Goal: Participate in discussion: Engage in conversation with other users on a specific topic

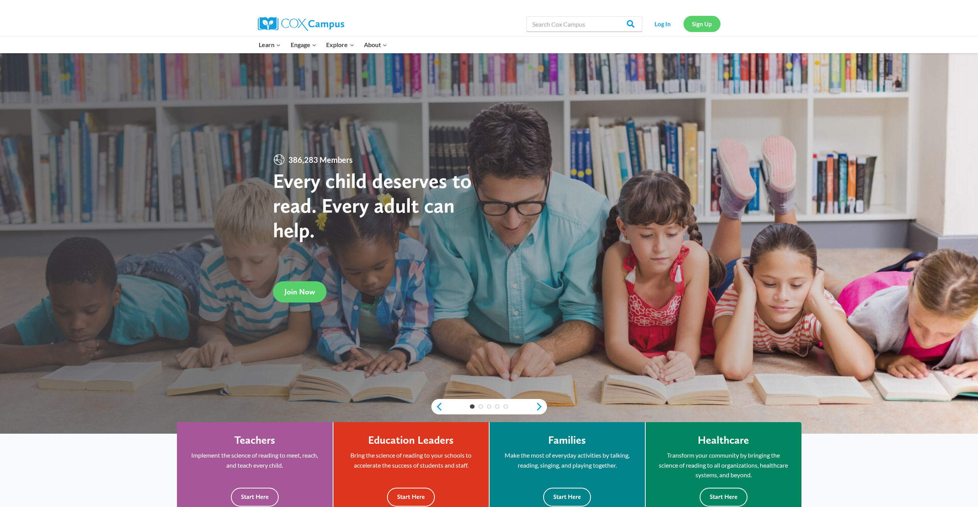
click at [710, 27] on link "Sign Up" at bounding box center [702, 24] width 37 height 16
click at [669, 26] on link "Log In" at bounding box center [663, 24] width 34 height 16
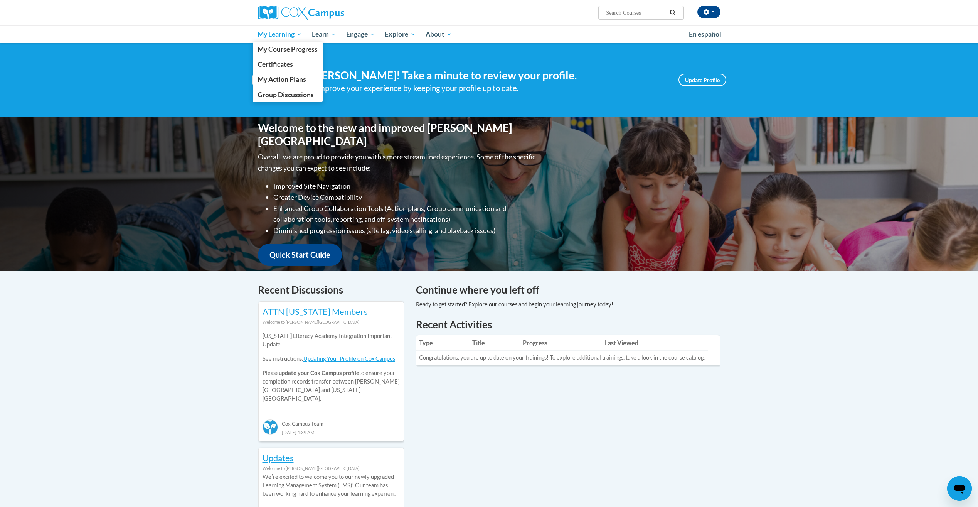
click at [273, 37] on span "My Learning" at bounding box center [280, 34] width 44 height 9
click at [274, 50] on span "My Course Progress" at bounding box center [288, 49] width 60 height 8
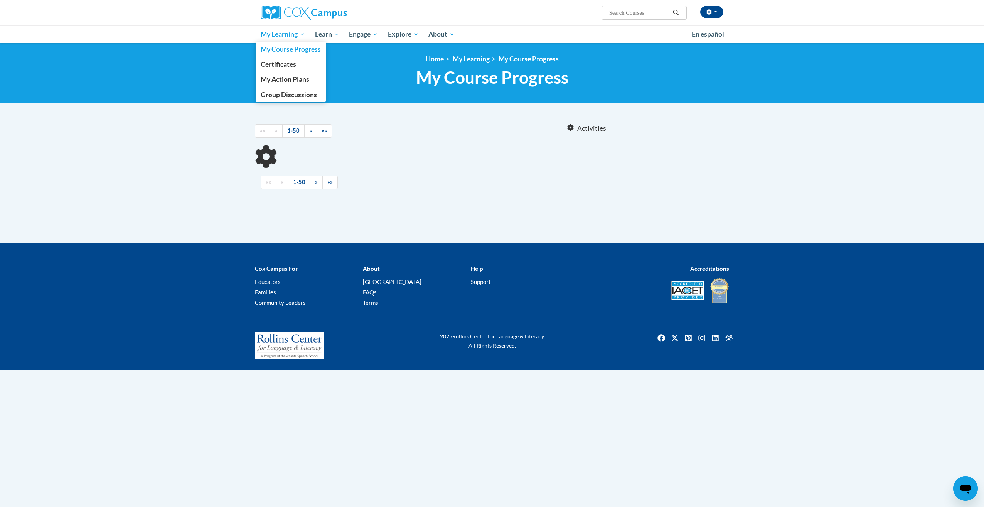
click at [279, 36] on span "My Learning" at bounding box center [283, 34] width 44 height 9
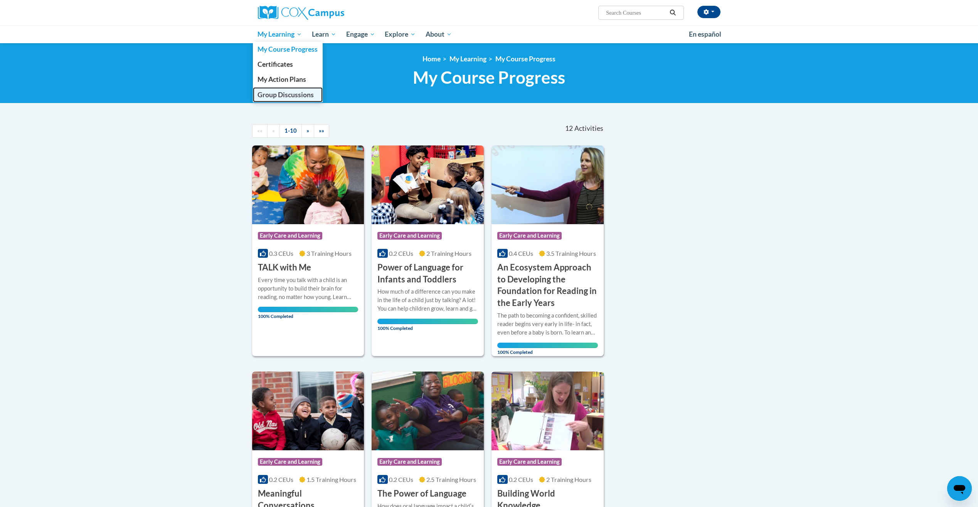
click at [280, 96] on span "Group Discussions" at bounding box center [286, 95] width 56 height 8
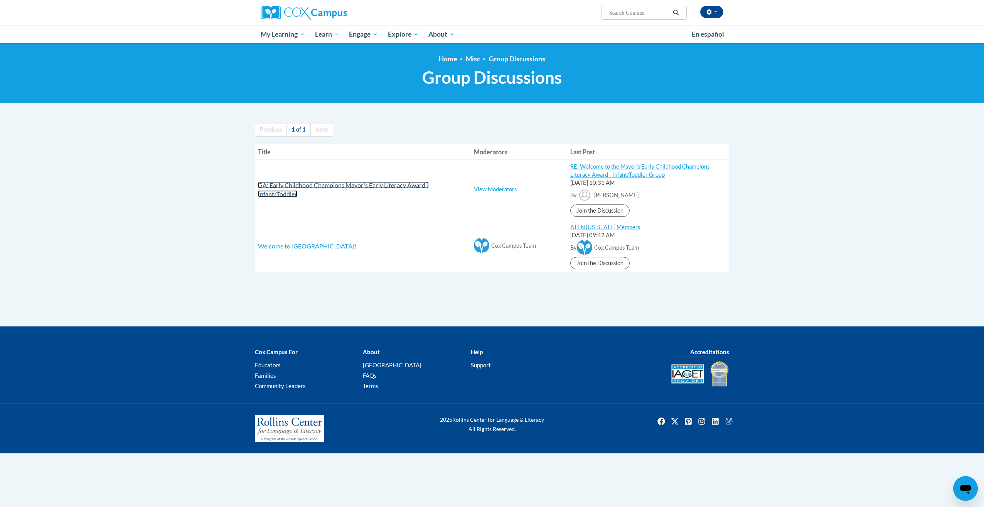
click at [306, 185] on span "GA: Early Childhood Champions Mayor's Early Literacy Award - Infant/Toddler" at bounding box center [343, 189] width 171 height 16
click at [308, 182] on span "GA: Early Childhood Champions Mayor's Early Literacy Award - Infant/Toddler" at bounding box center [343, 189] width 171 height 16
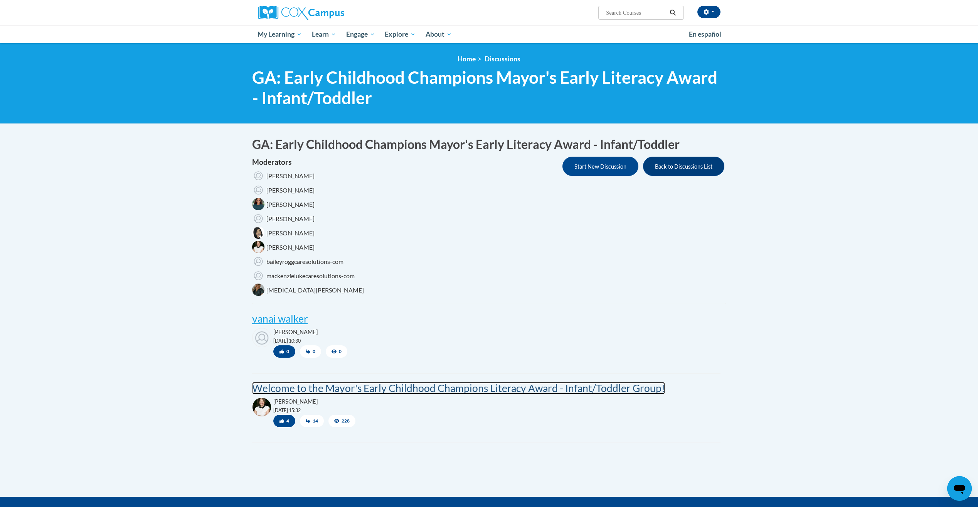
click at [354, 386] on post "Welcome to the Mayor's Early Childhood Champions Literacy Award - Infant/Toddle…" at bounding box center [458, 388] width 413 height 12
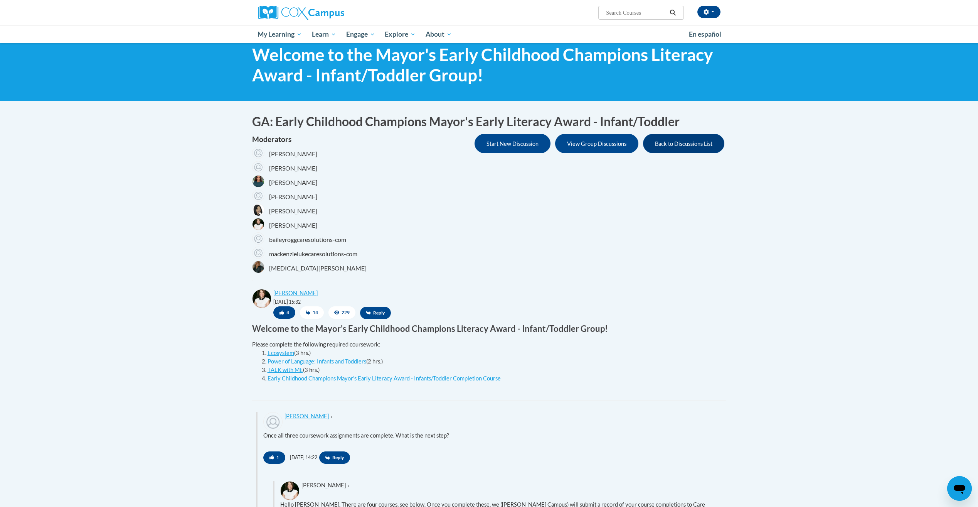
scroll to position [39, 0]
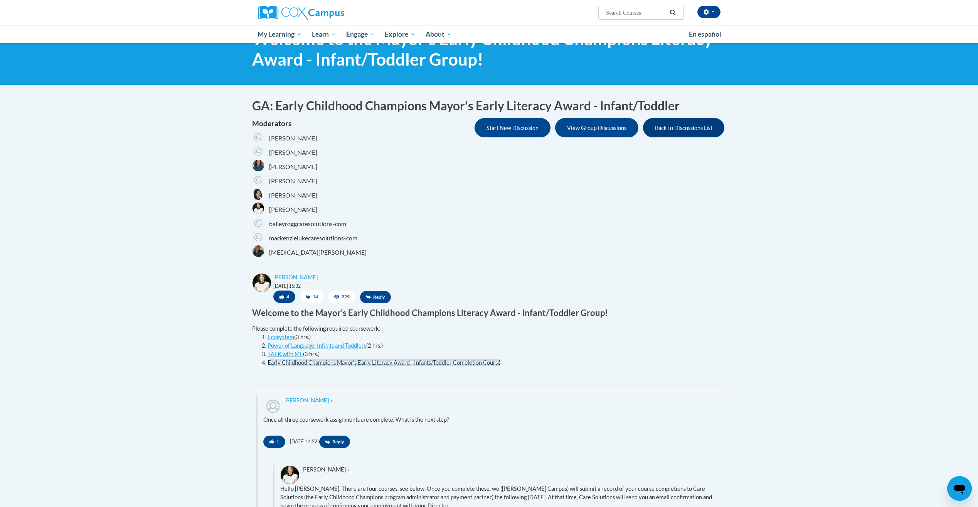
click at [348, 362] on link "Early Childhood Champions Mayor’s Early Literacy Award - Infants/Toddler Comple…" at bounding box center [384, 362] width 233 height 7
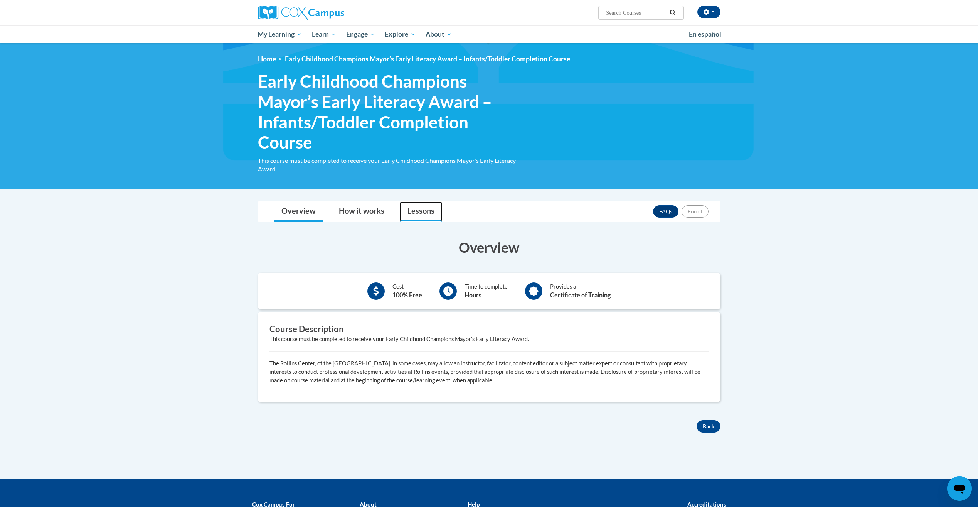
click at [414, 211] on link "Lessons" at bounding box center [421, 211] width 42 height 20
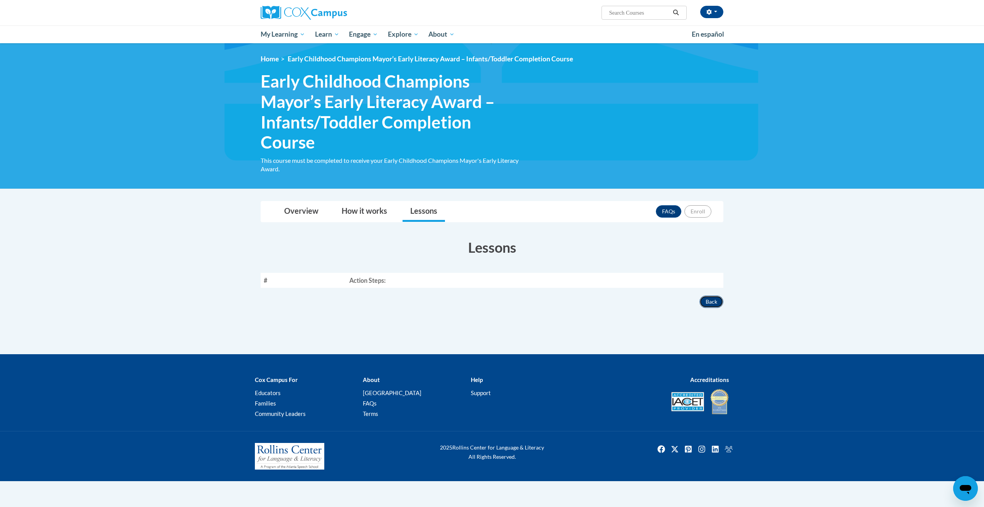
click at [712, 302] on button "Back" at bounding box center [711, 301] width 24 height 12
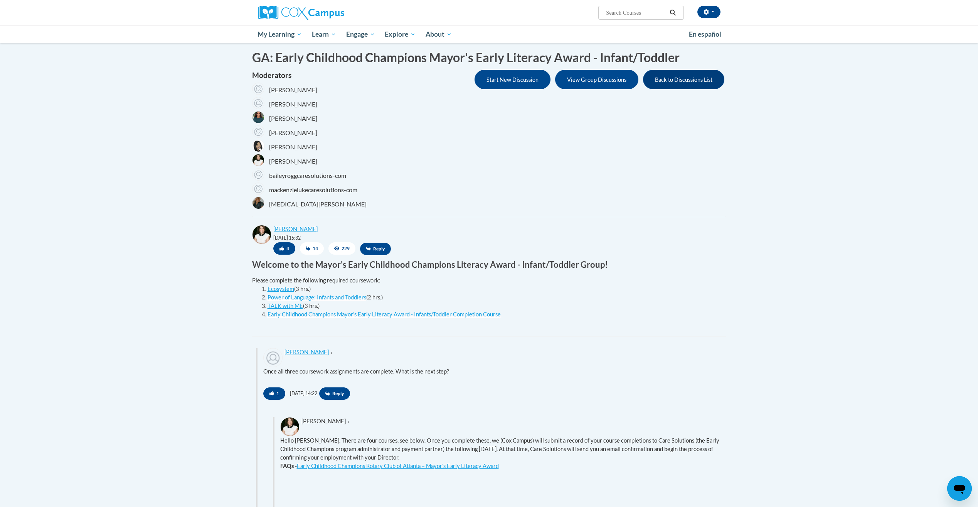
scroll to position [116, 0]
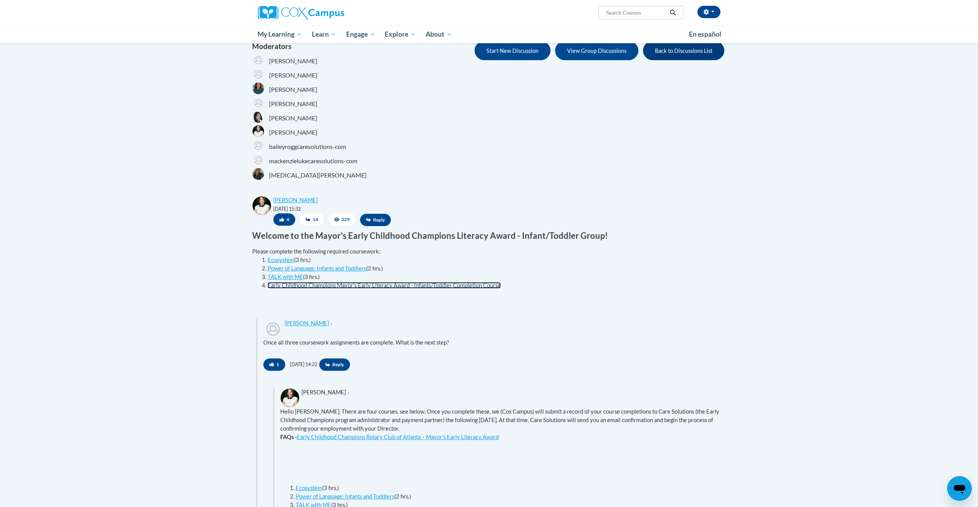
click at [341, 286] on link "Early Childhood Champions Mayor’s Early Literacy Award - Infants/Toddler Comple…" at bounding box center [384, 285] width 233 height 7
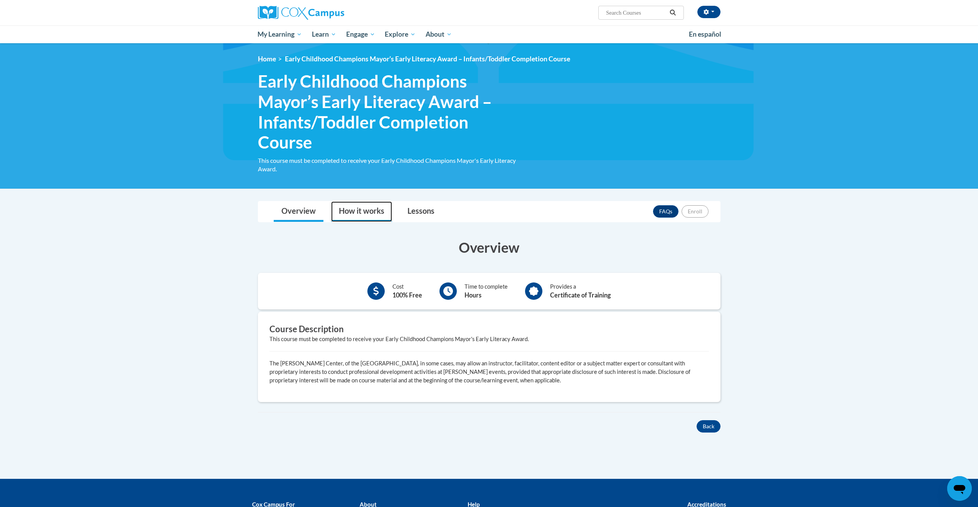
click at [366, 213] on link "How it works" at bounding box center [361, 211] width 61 height 20
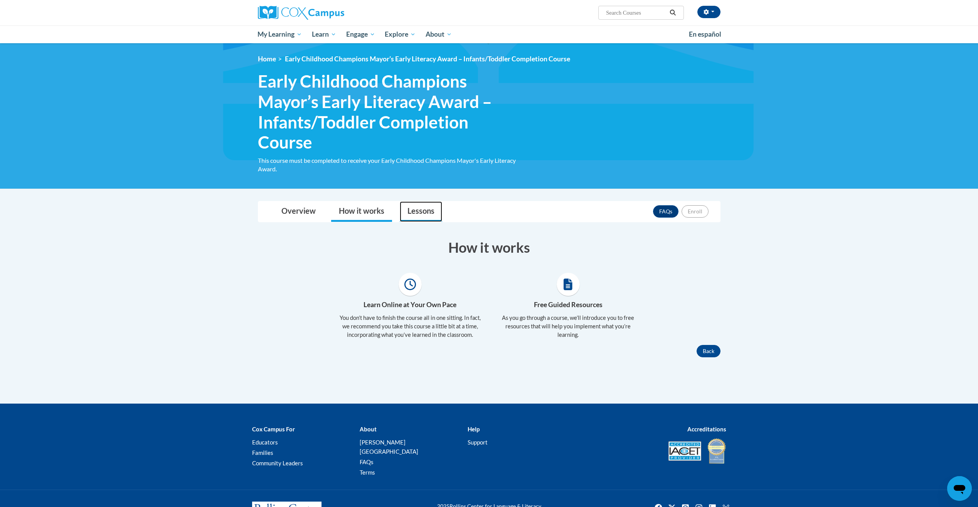
click at [417, 209] on link "Lessons" at bounding box center [421, 211] width 42 height 20
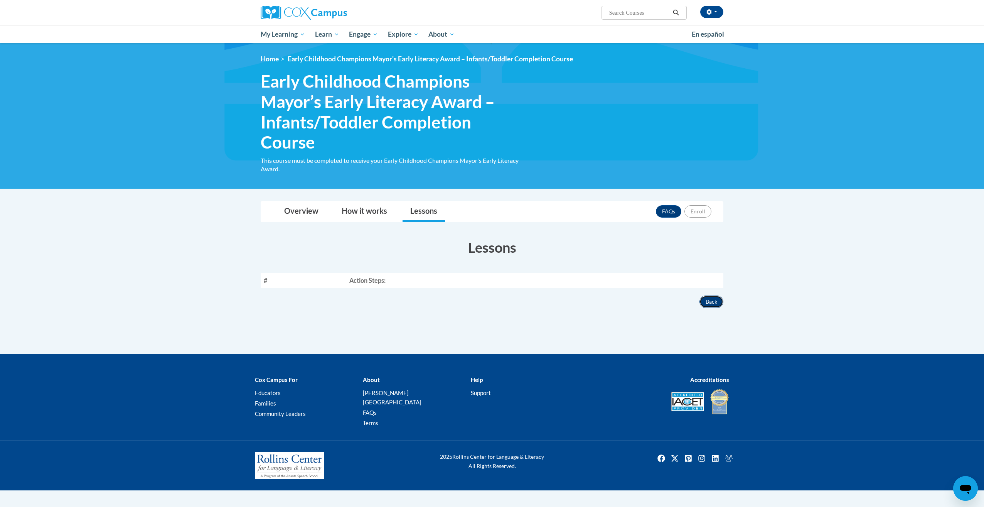
click at [709, 298] on button "Back" at bounding box center [711, 301] width 24 height 12
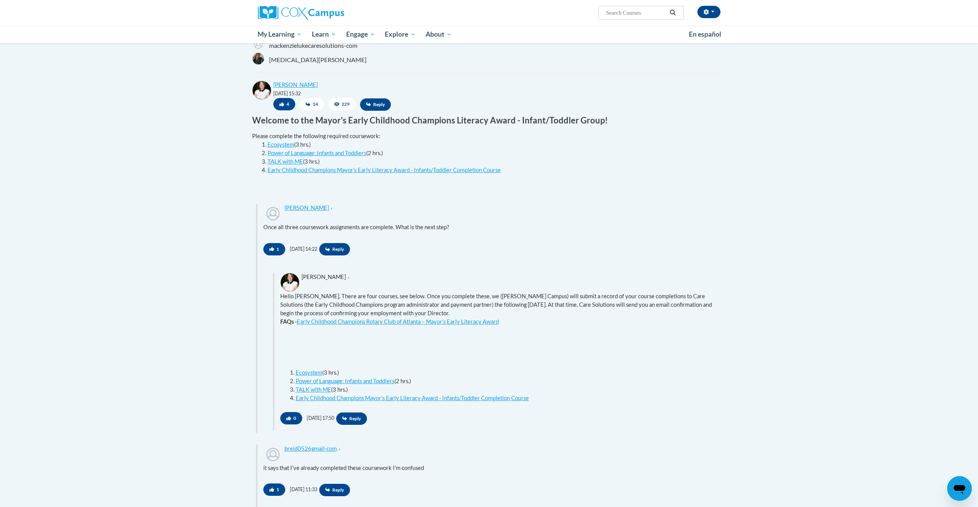
scroll to position [231, 0]
click at [469, 396] on link "Early Childhood Champions Mayor’s Early Literacy Award - Infants/Toddler Comple…" at bounding box center [412, 397] width 233 height 7
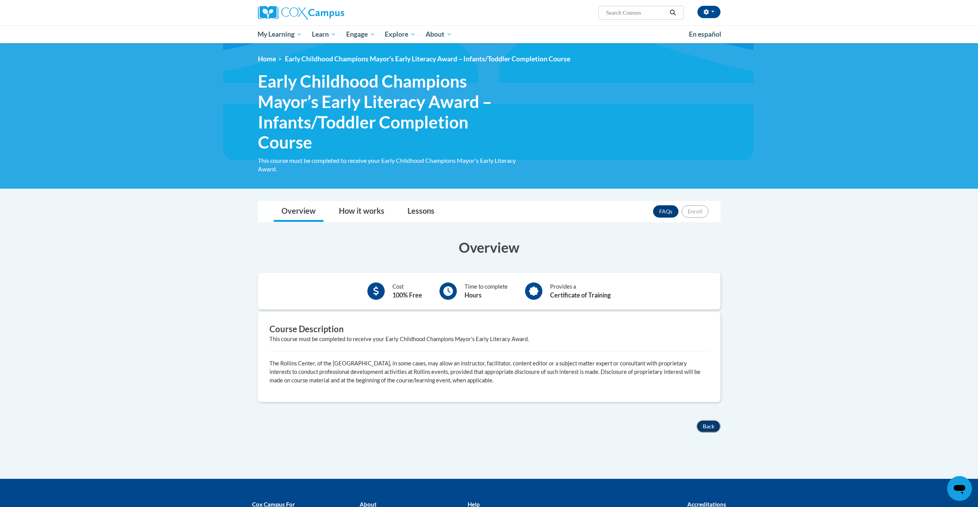
click at [702, 426] on button "Back" at bounding box center [709, 426] width 24 height 12
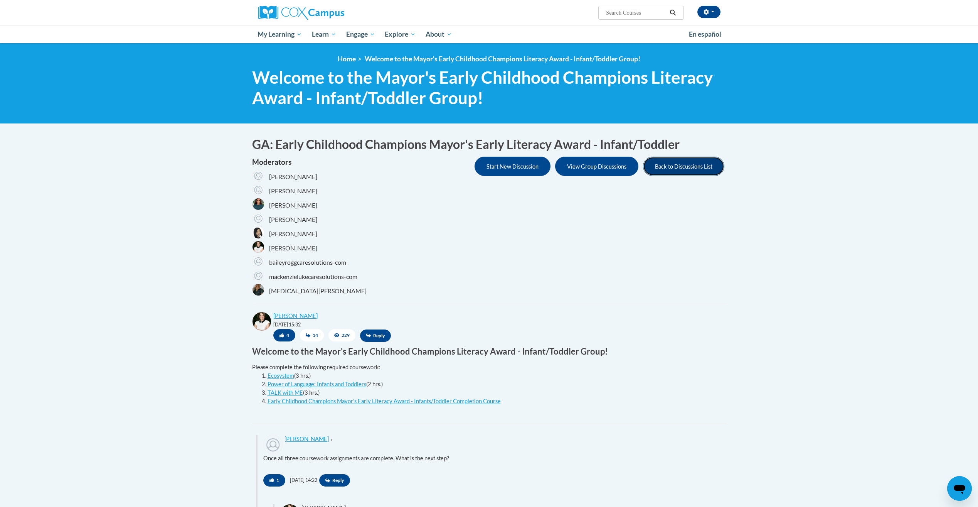
click at [675, 168] on button "Back to Discussions List" at bounding box center [683, 166] width 81 height 19
click at [677, 169] on button "Back to Discussions List" at bounding box center [683, 166] width 81 height 19
